Goal: Find specific page/section: Find specific page/section

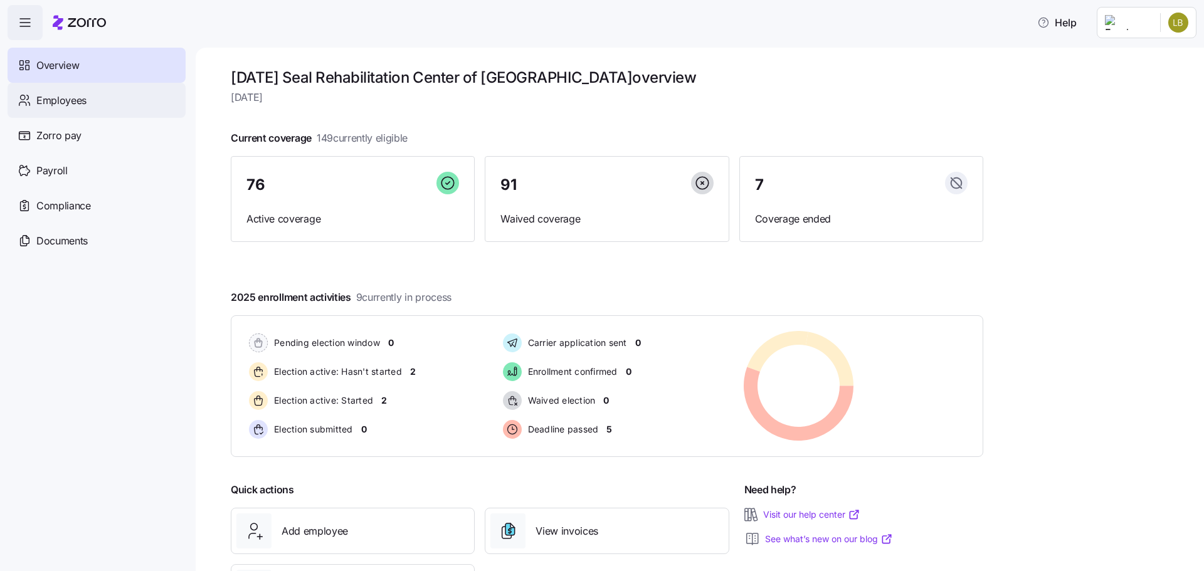
click at [108, 87] on div "Employees" at bounding box center [97, 100] width 178 height 35
